Goal: Information Seeking & Learning: Learn about a topic

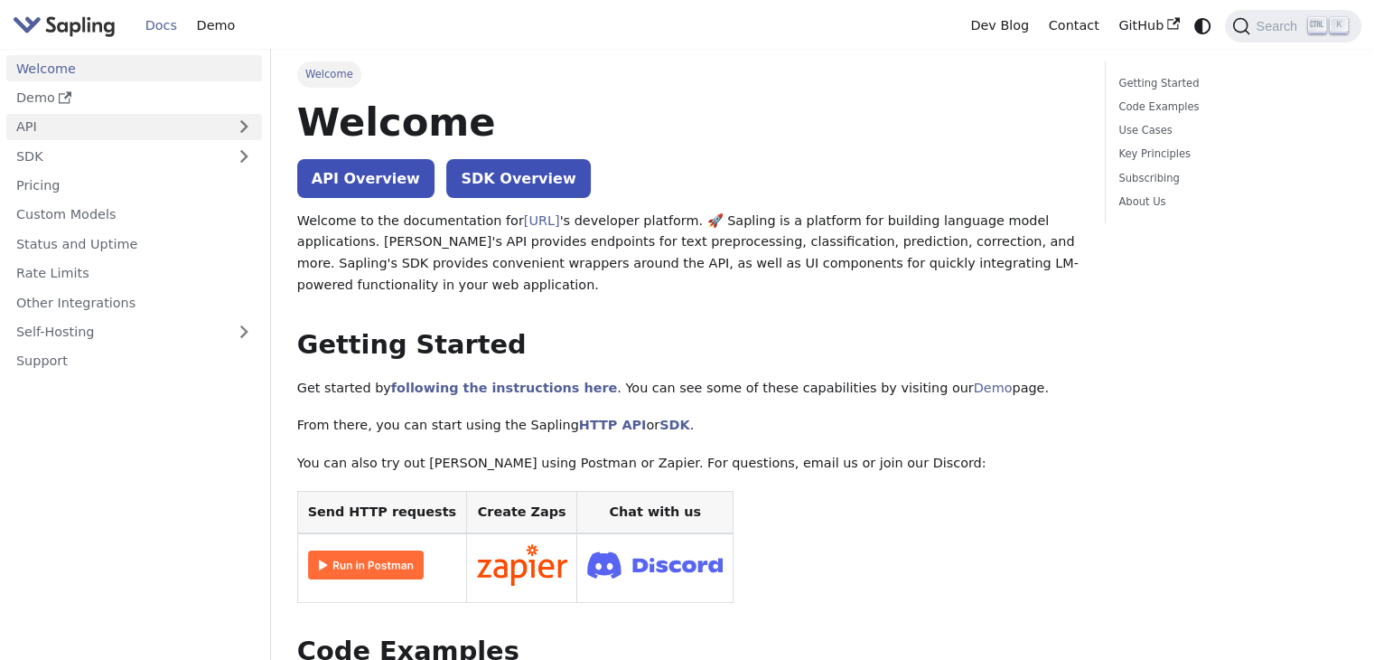
click at [72, 124] on link "API" at bounding box center [116, 127] width 220 height 26
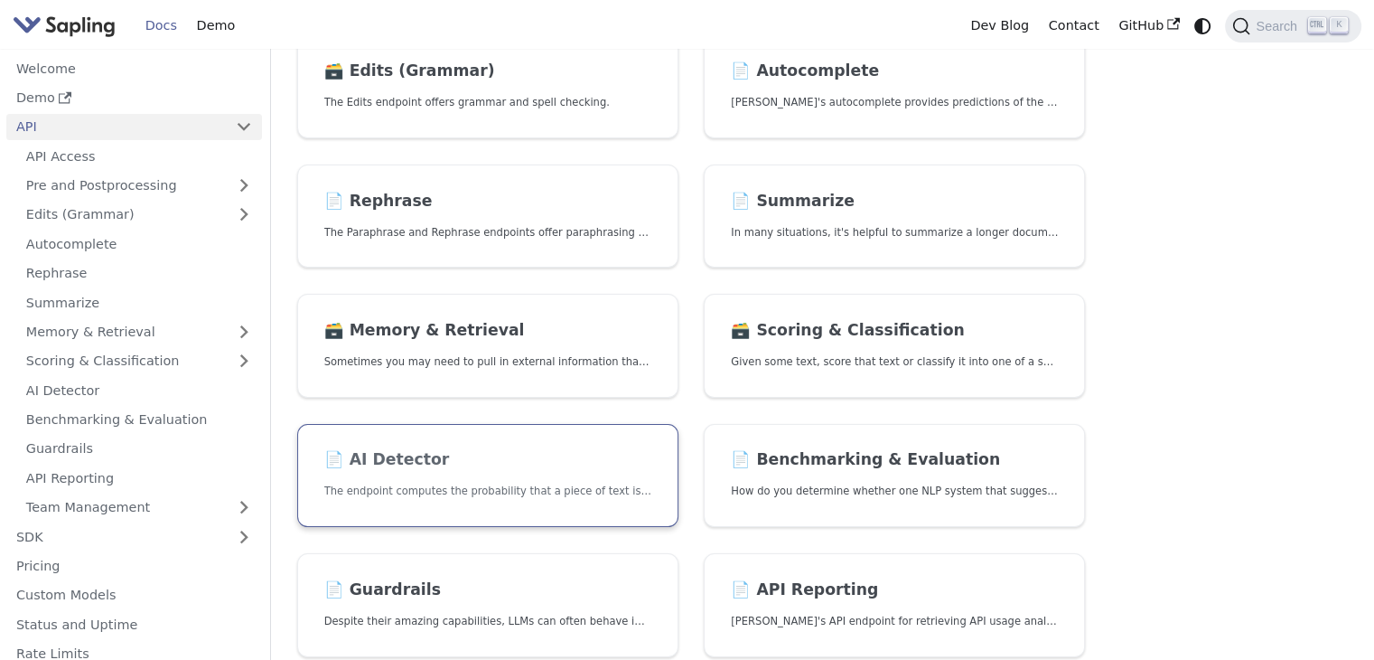
scroll to position [311, 0]
click at [447, 460] on h2 "📄️ AI Detector" at bounding box center [487, 458] width 327 height 20
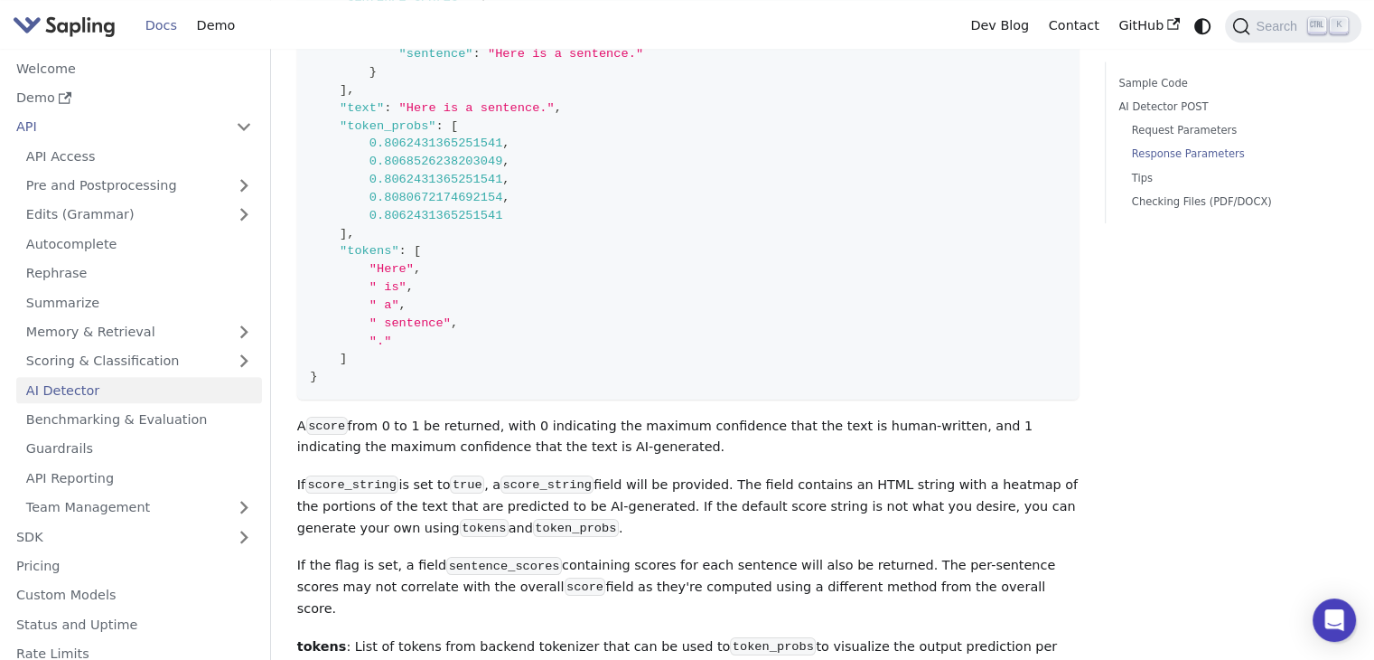
scroll to position [1767, 0]
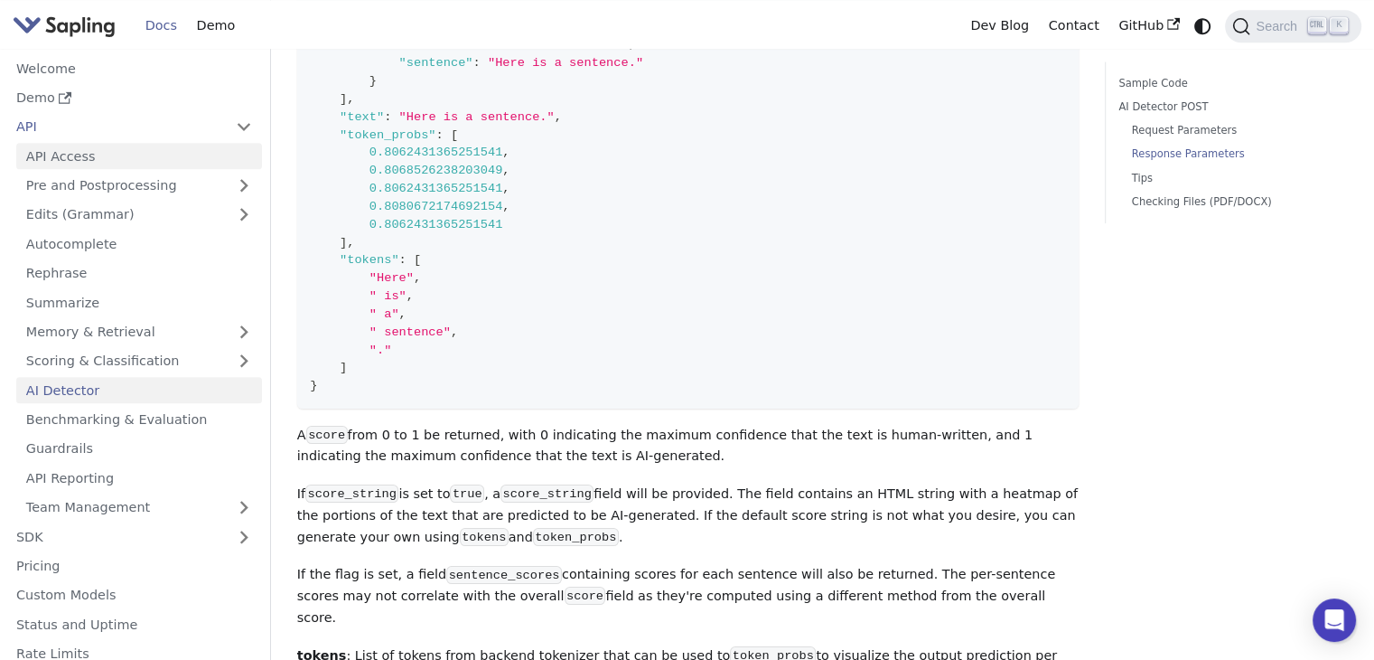
click at [68, 158] on link "API Access" at bounding box center [139, 156] width 246 height 26
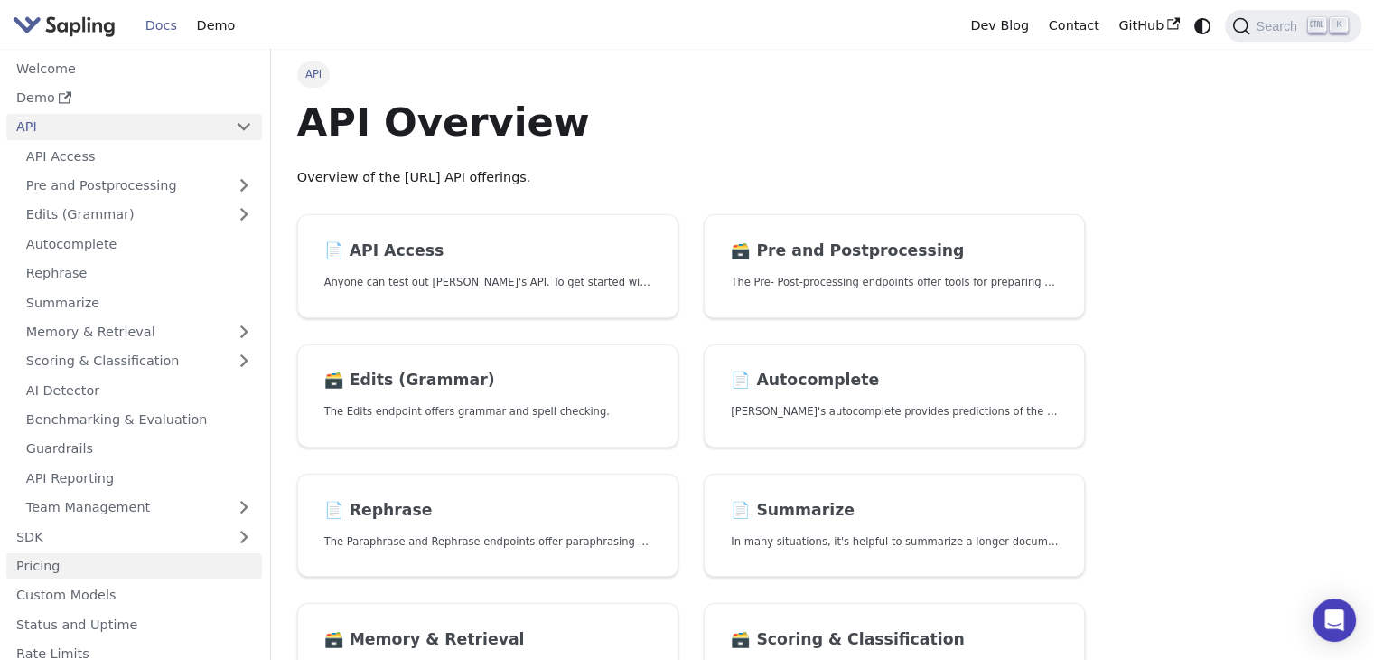
click at [83, 560] on link "Pricing" at bounding box center [134, 566] width 256 height 26
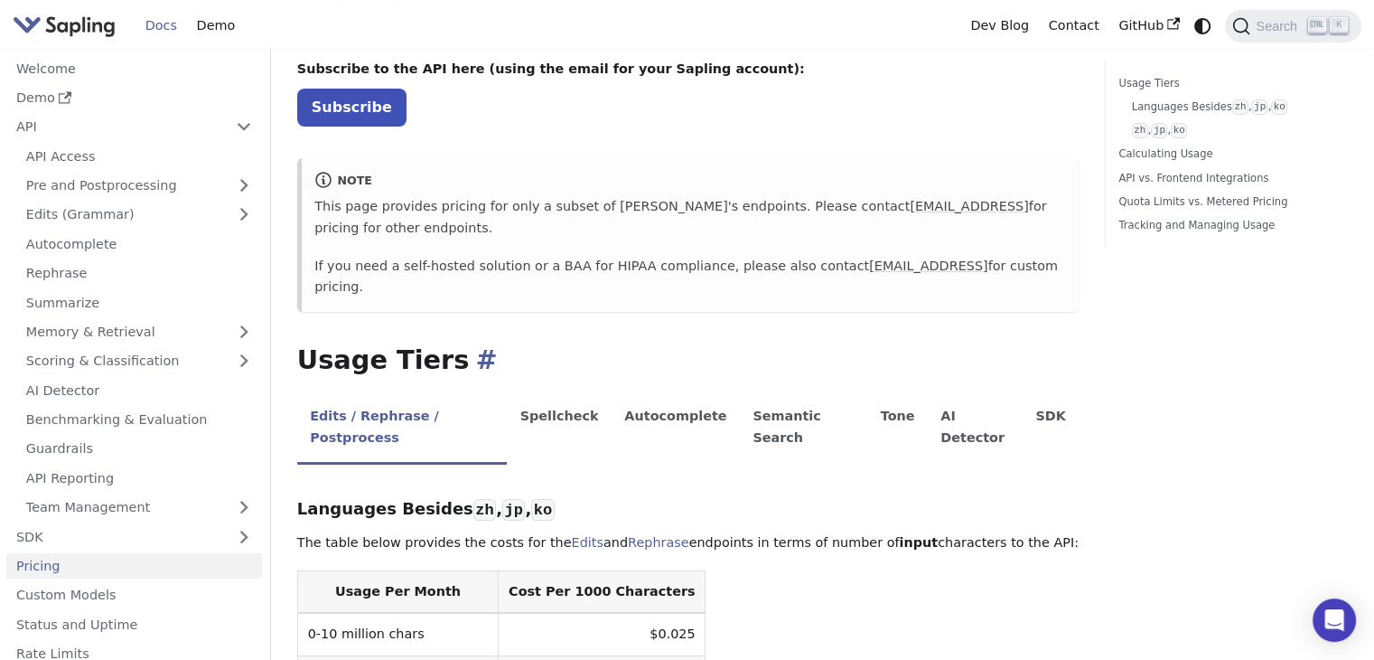
scroll to position [115, 0]
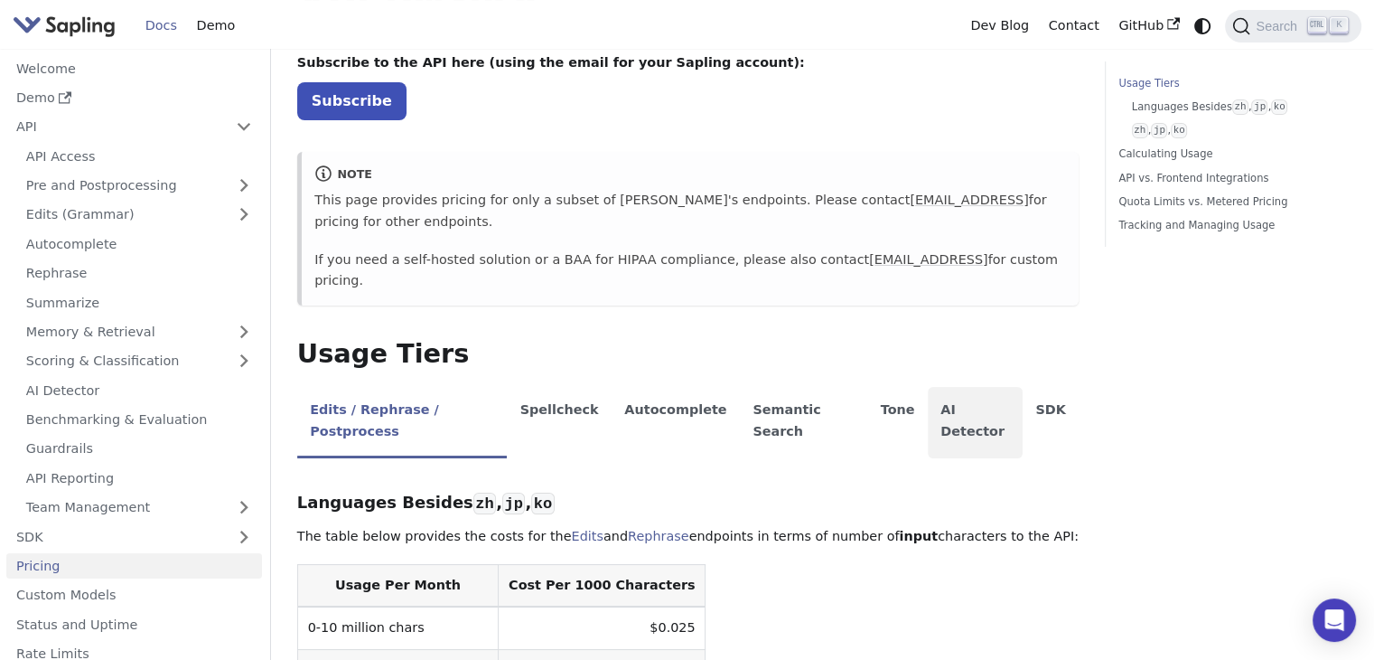
click at [931, 387] on li "AI Detector" at bounding box center [975, 422] width 95 height 71
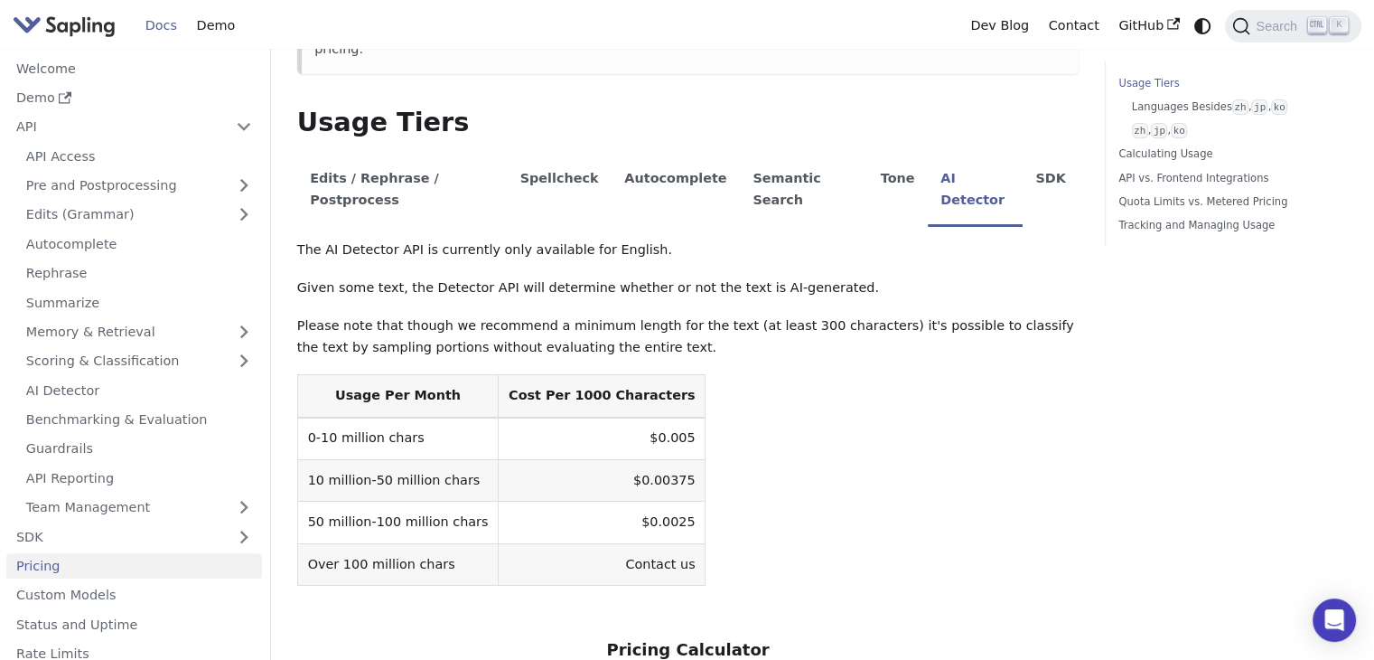
scroll to position [397, 0]
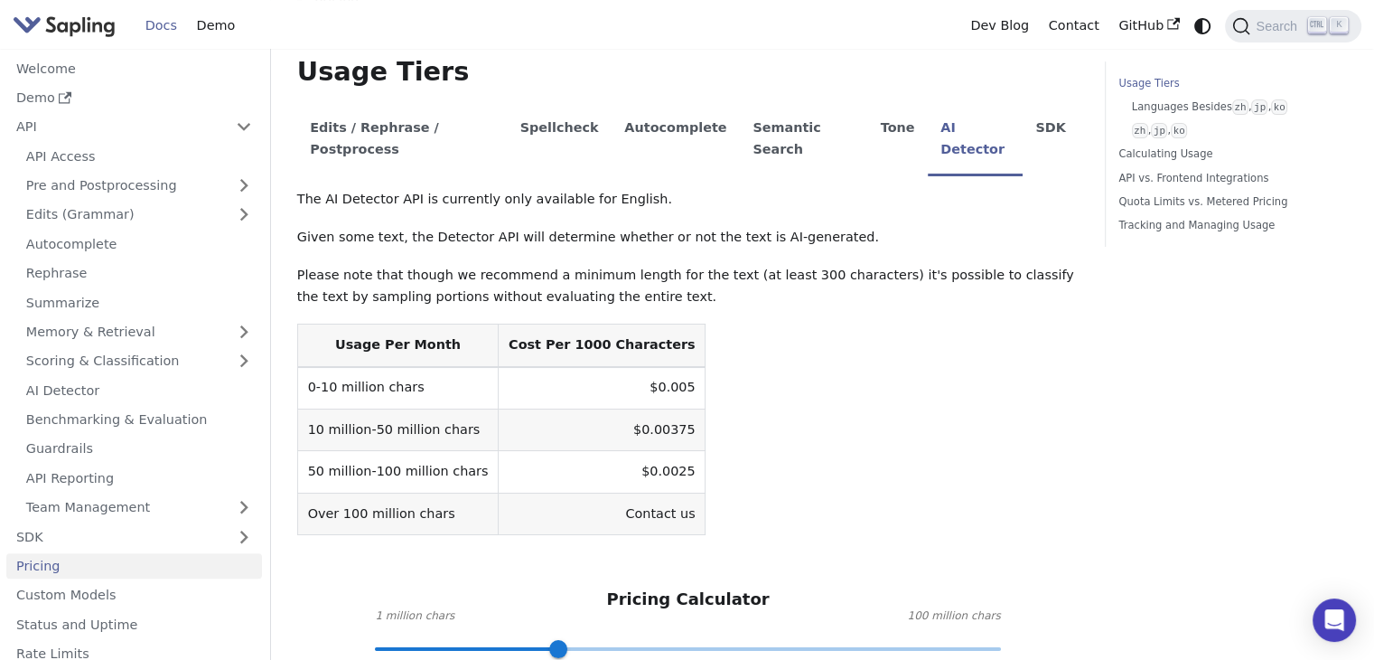
click at [732, 364] on table "Usage Per Month Cost Per 1000 Characters 0-10 million chars $0.005 10 million-5…" at bounding box center [688, 429] width 782 height 211
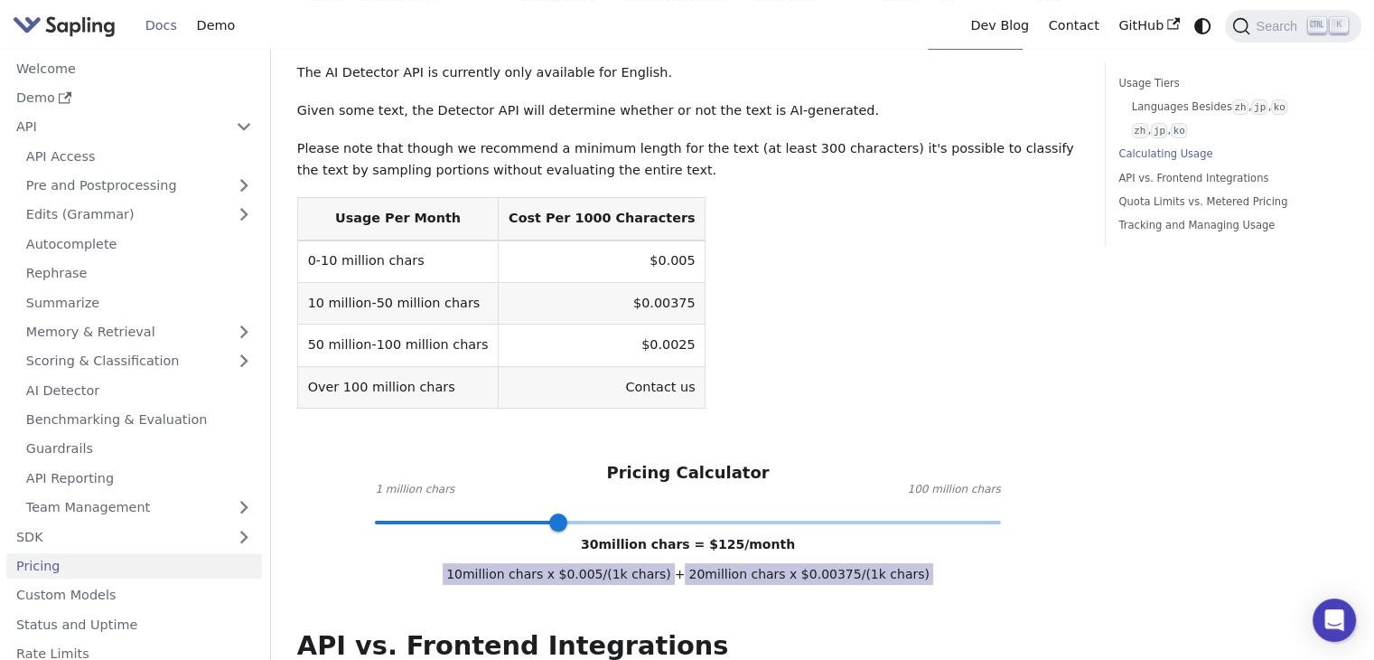
scroll to position [486, 0]
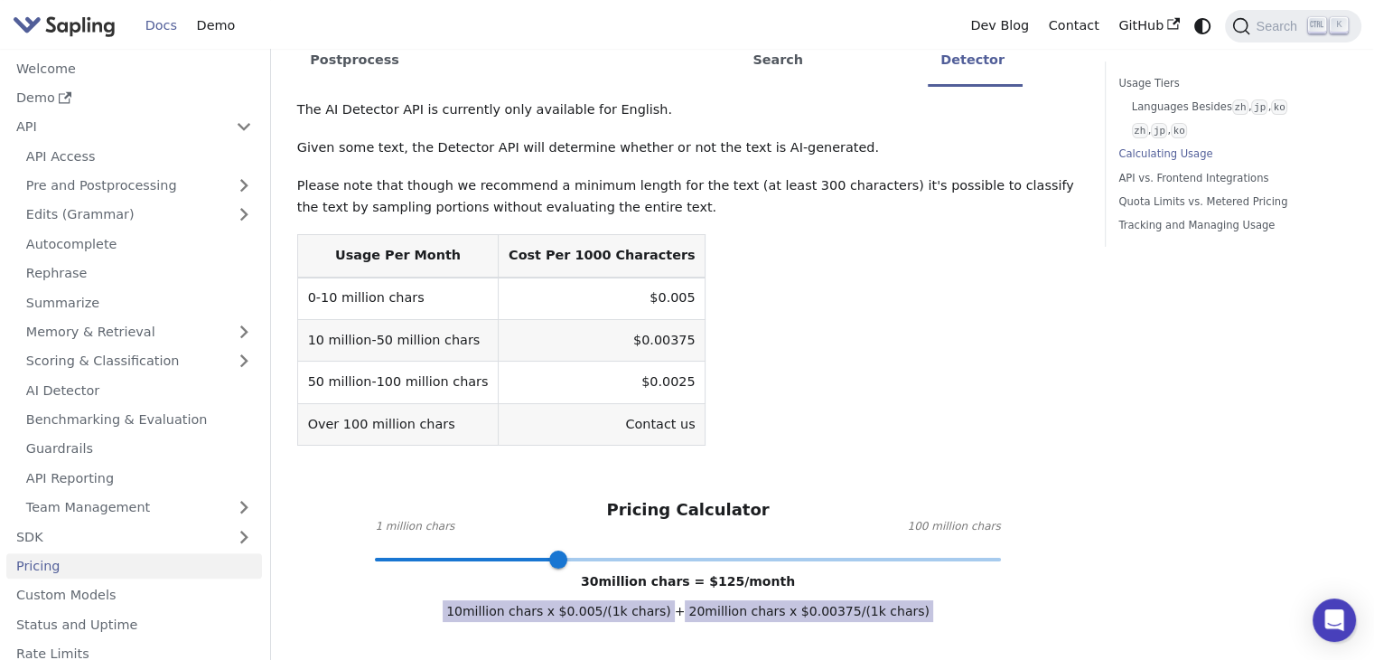
click at [626, 277] on td "$0.005" at bounding box center [602, 298] width 207 height 42
click at [719, 249] on table "Usage Per Month Cost Per 1000 Characters 0-10 million chars $0.005 10 million-5…" at bounding box center [688, 339] width 782 height 211
click at [611, 277] on td "$0.005" at bounding box center [602, 298] width 207 height 42
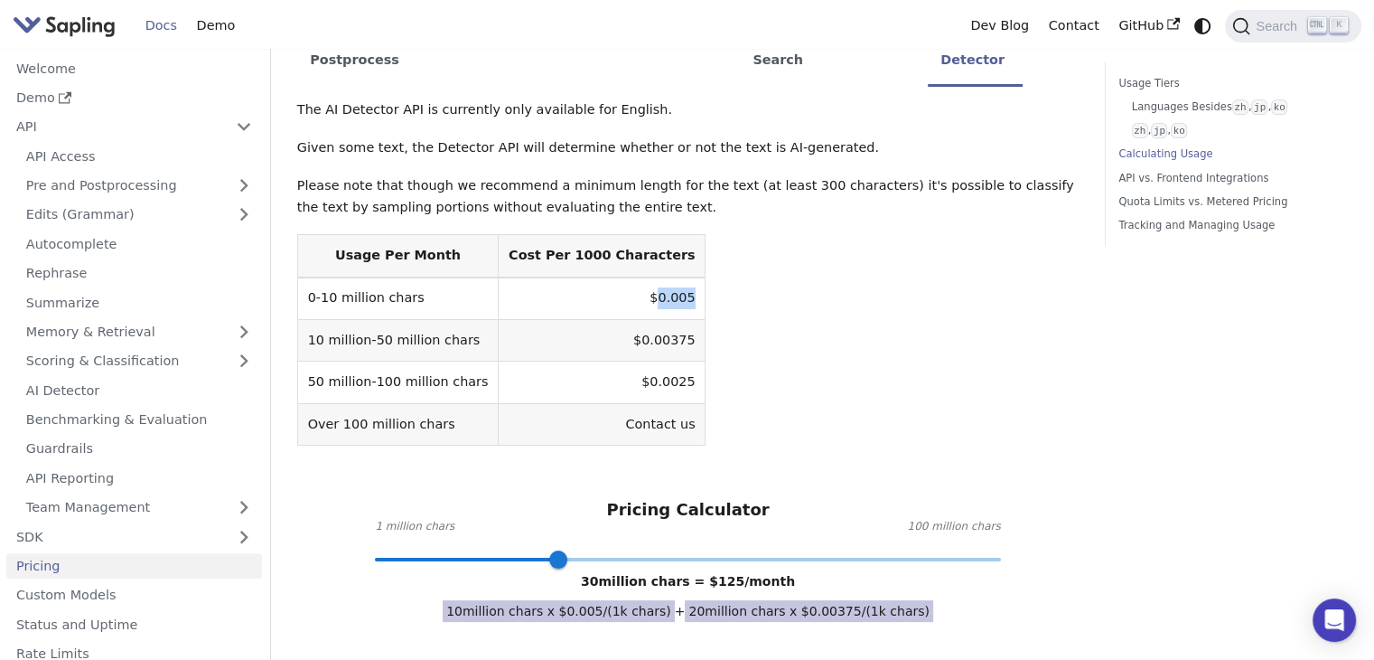
click at [611, 277] on td "$0.005" at bounding box center [602, 298] width 207 height 42
copy td "$0.005"
click at [774, 314] on table "Usage Per Month Cost Per 1000 Characters 0-10 million chars $0.005 10 million-5…" at bounding box center [688, 339] width 782 height 211
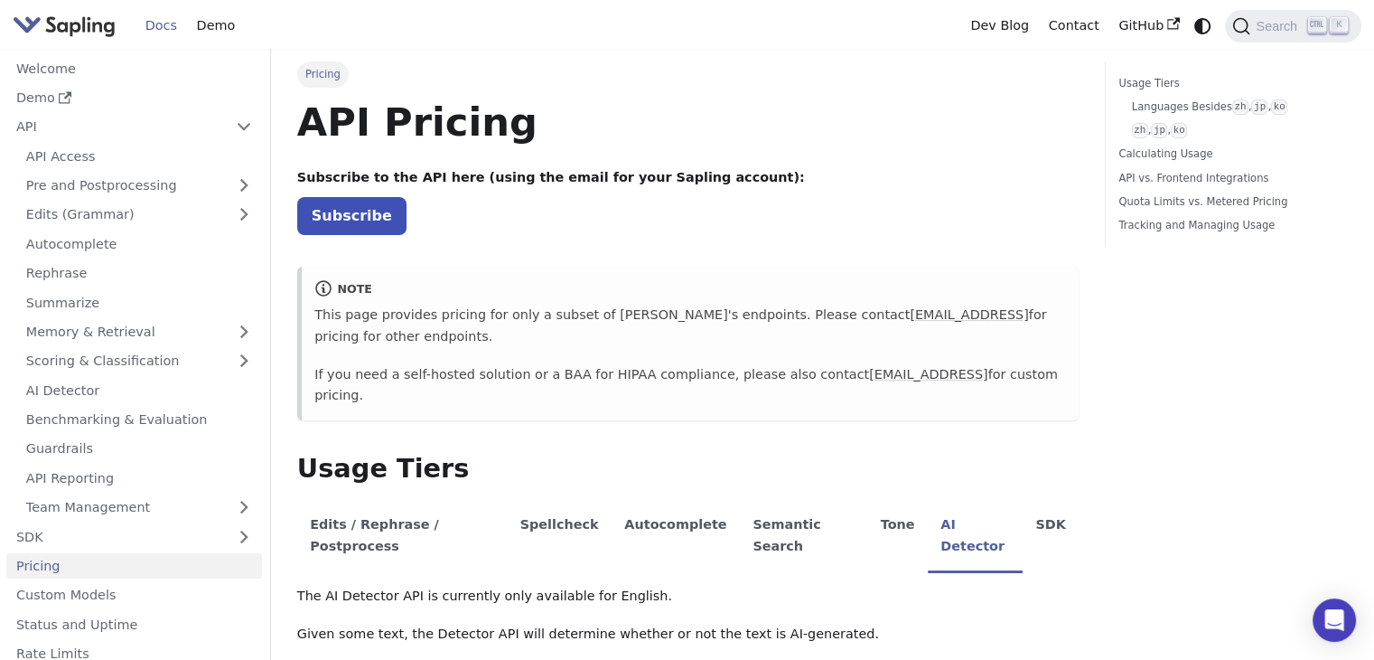
scroll to position [0, 0]
